Goal: Transaction & Acquisition: Purchase product/service

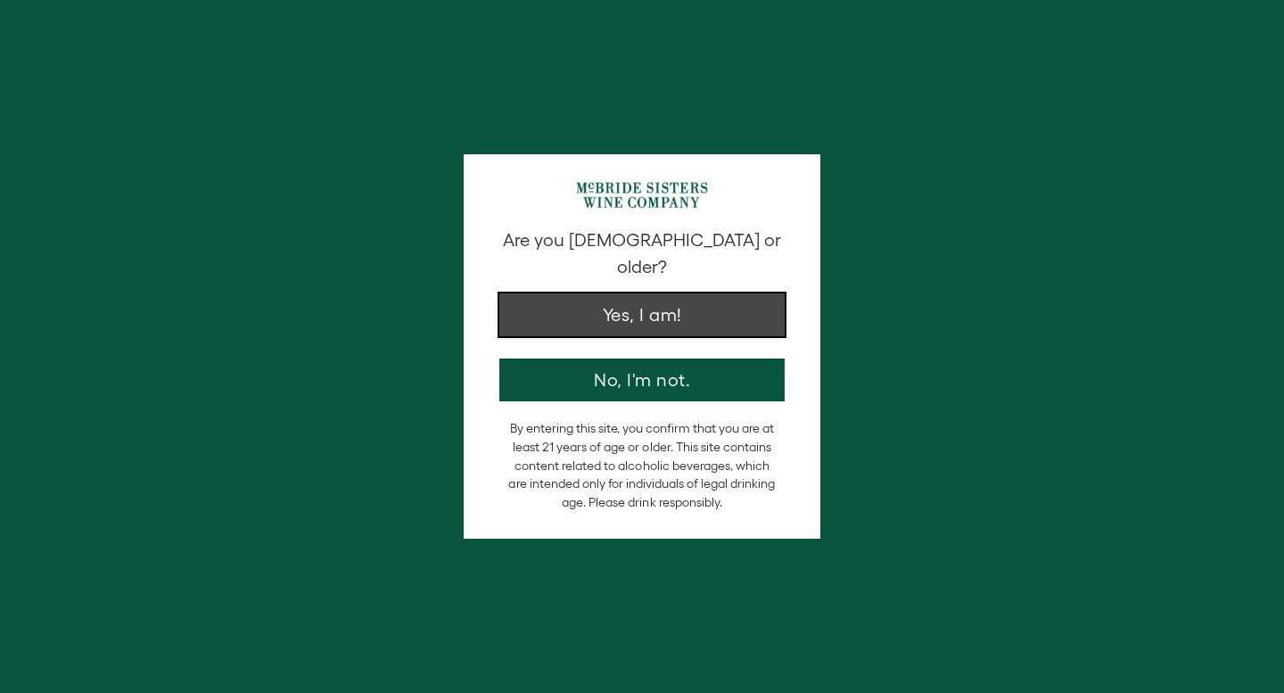
click at [683, 293] on button "Yes, I am!" at bounding box center [641, 314] width 285 height 43
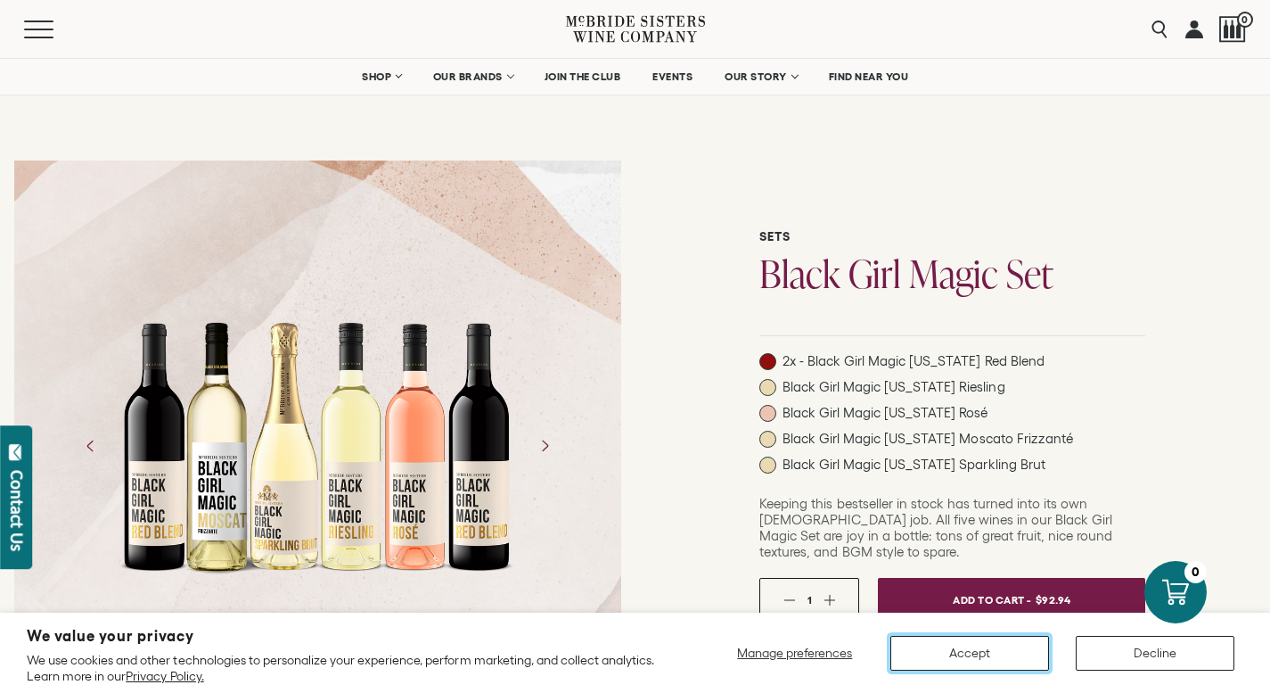
click at [972, 653] on button "Accept" at bounding box center [969, 653] width 159 height 35
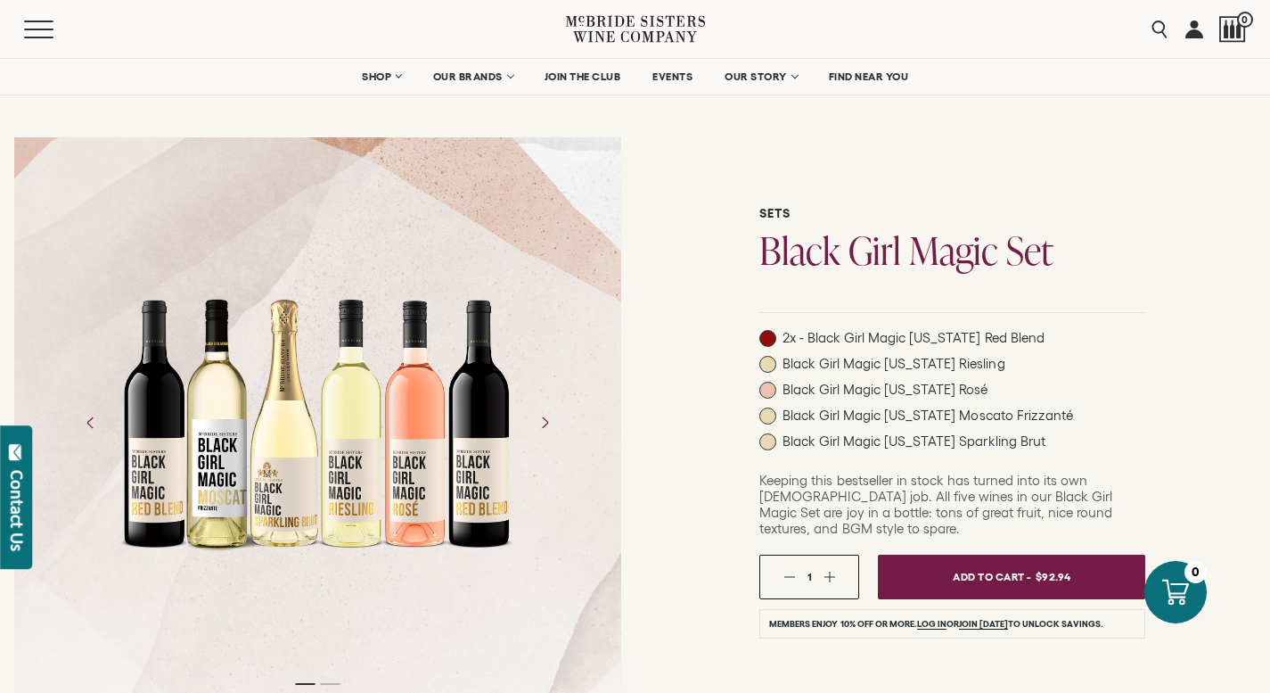
scroll to position [33, 0]
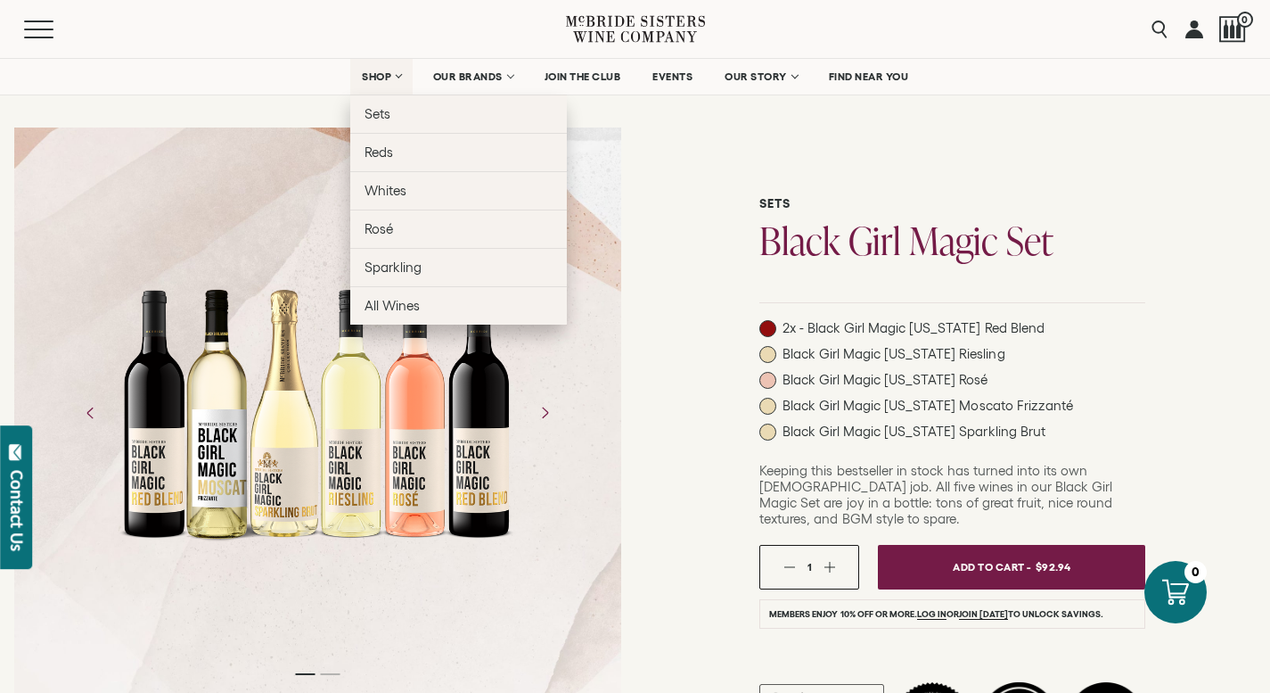
click at [362, 78] on span "SHOP" at bounding box center [377, 76] width 30 height 12
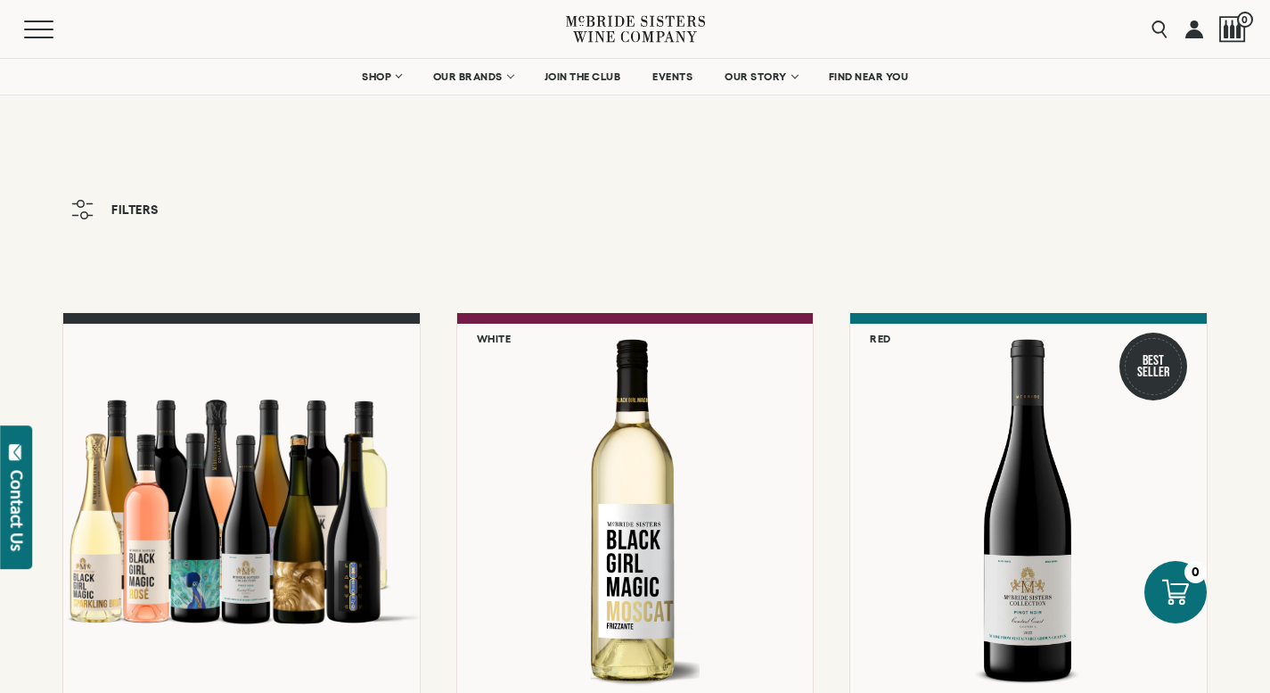
click at [112, 210] on span "Filters" at bounding box center [134, 209] width 47 height 12
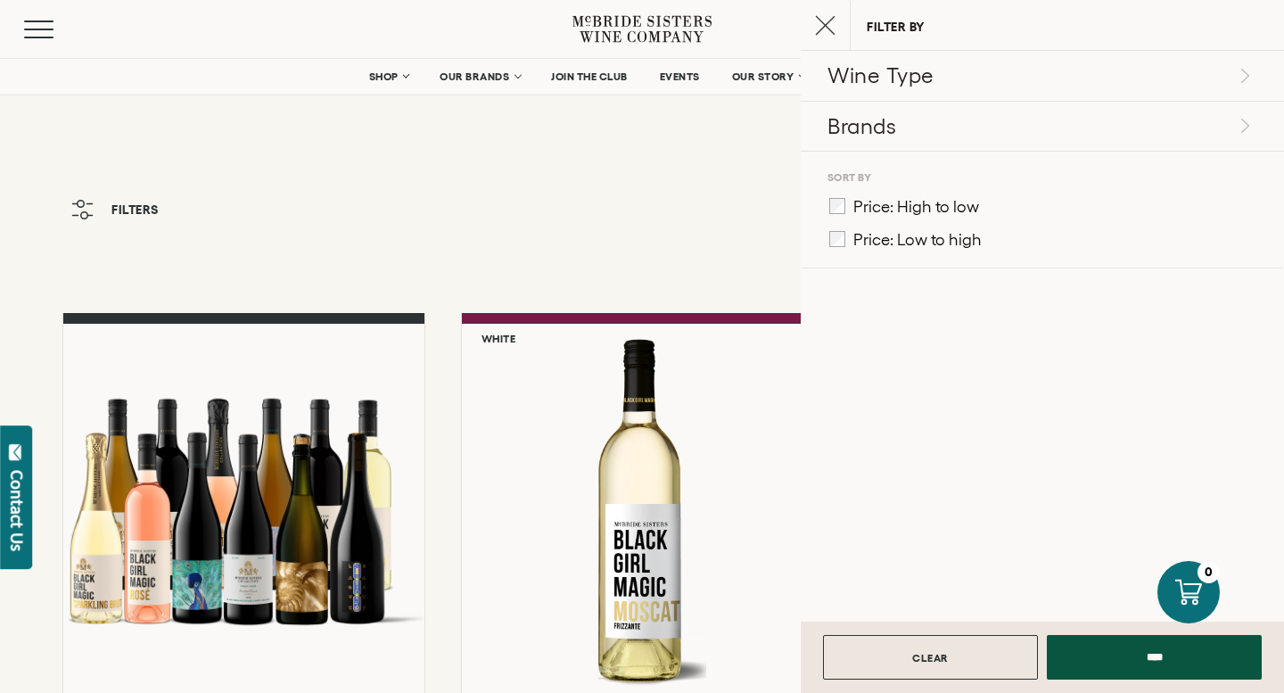
click at [858, 245] on span "Price: Low to high" at bounding box center [917, 240] width 128 height 18
click at [1186, 681] on div "CLEAR ****" at bounding box center [1041, 656] width 483 height 71
click at [1175, 671] on input "****" at bounding box center [1153, 652] width 215 height 45
click at [1169, 663] on input "****" at bounding box center [1153, 652] width 215 height 45
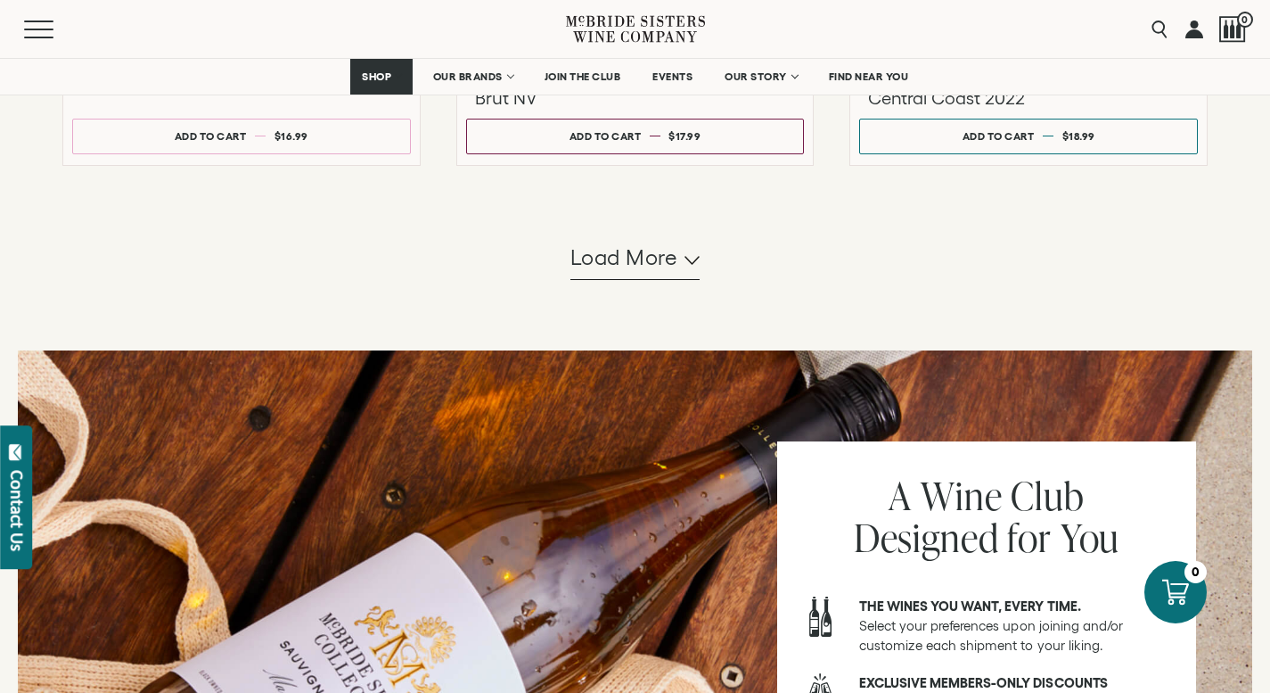
scroll to position [1743, 0]
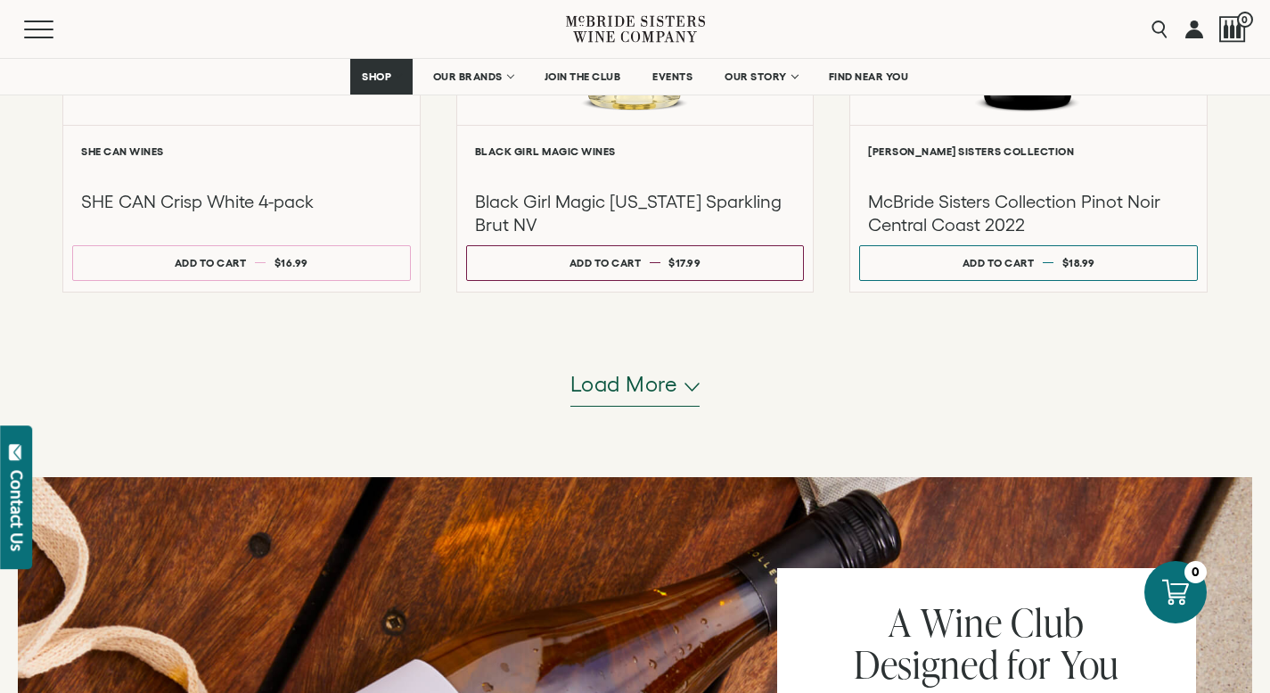
click at [631, 391] on span "Load more" at bounding box center [624, 384] width 108 height 30
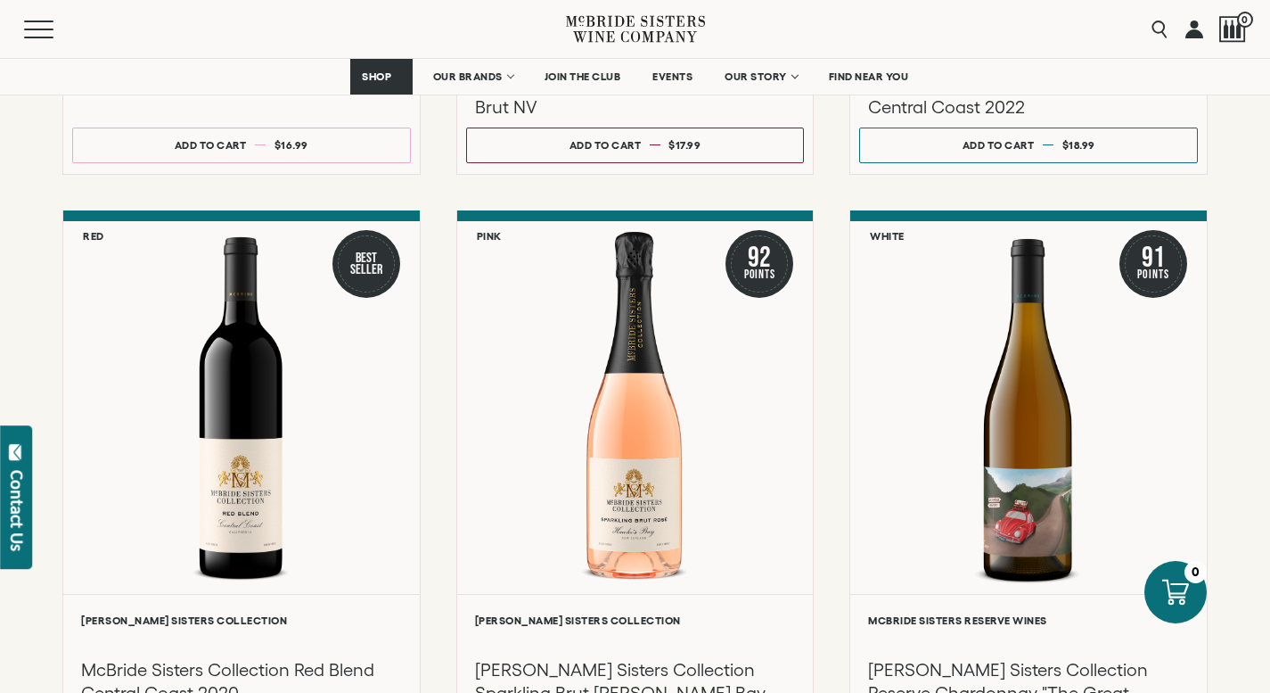
scroll to position [1842, 0]
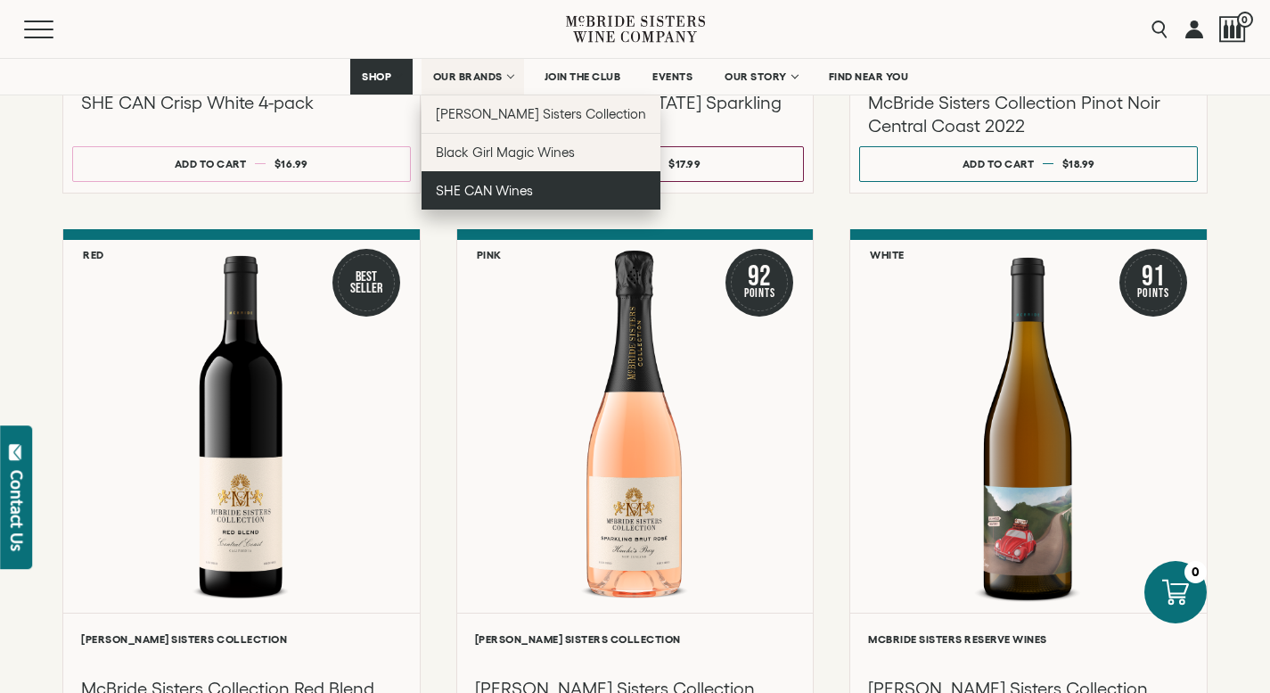
click at [466, 180] on link "SHE CAN Wines" at bounding box center [542, 190] width 240 height 38
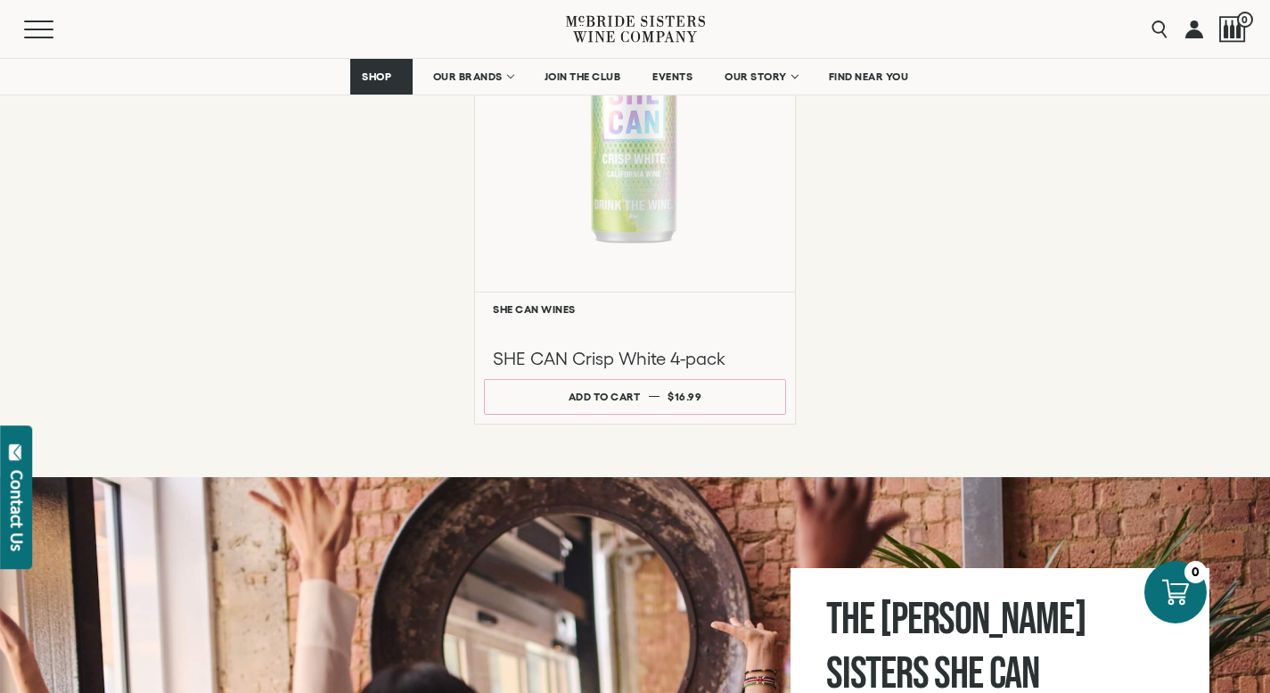
scroll to position [1567, 0]
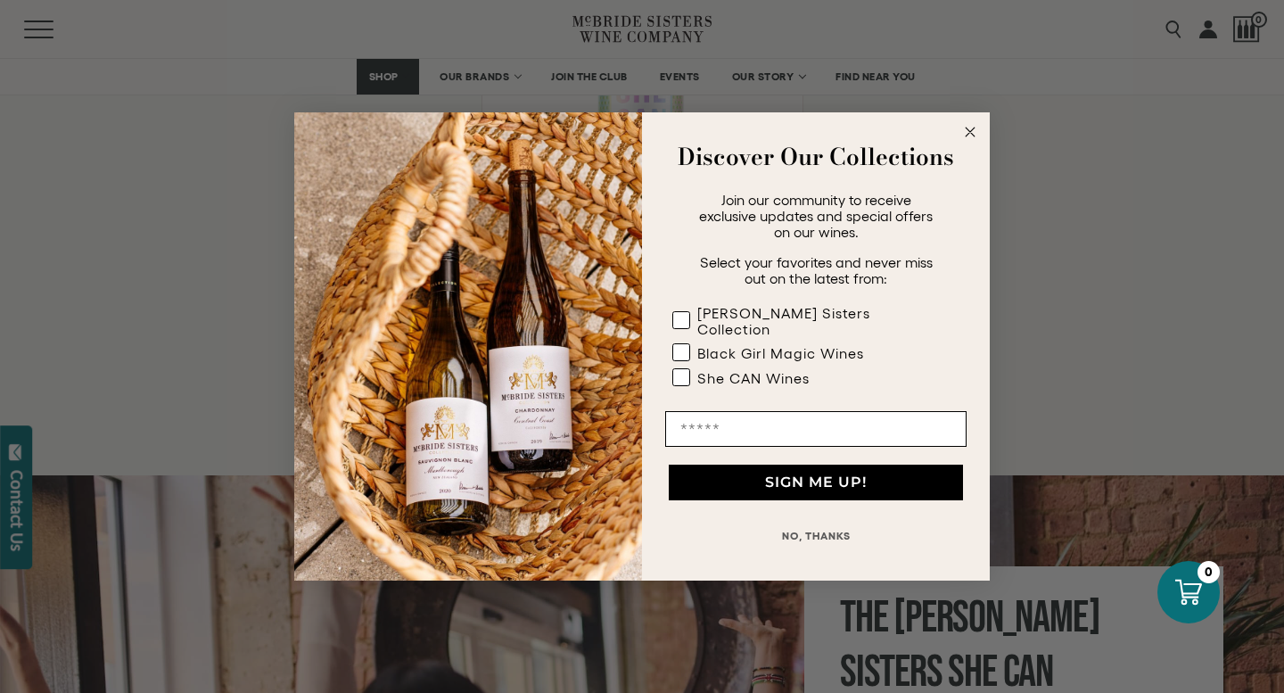
click at [964, 140] on circle "Close dialog" at bounding box center [970, 132] width 21 height 21
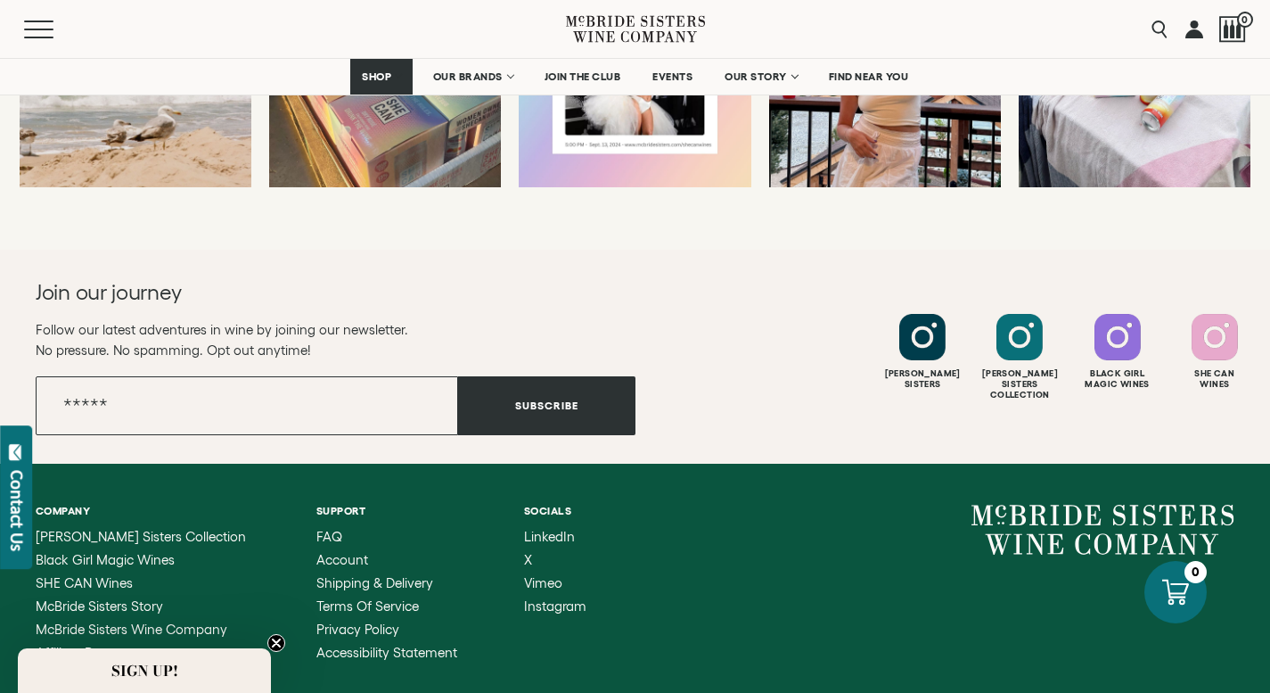
scroll to position [3882, 0]
